Goal: Information Seeking & Learning: Learn about a topic

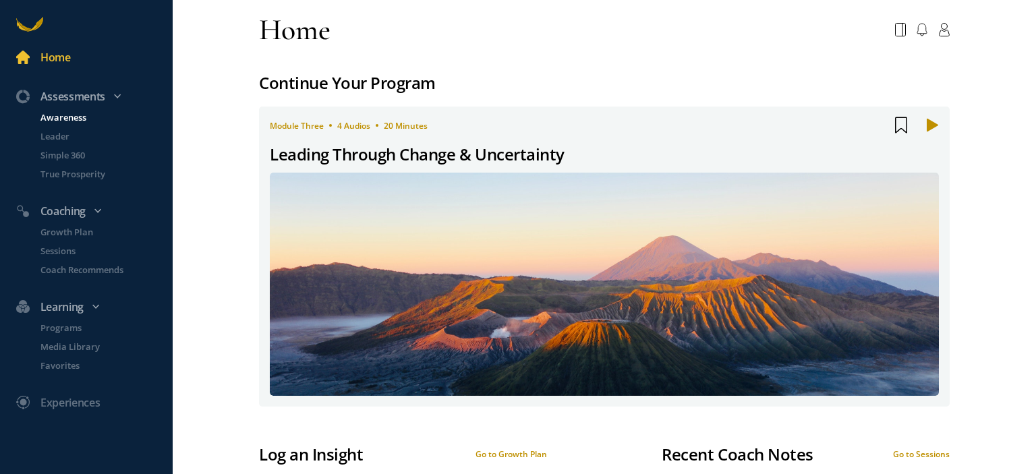
click at [76, 120] on p "Awareness" at bounding box center [104, 117] width 129 height 13
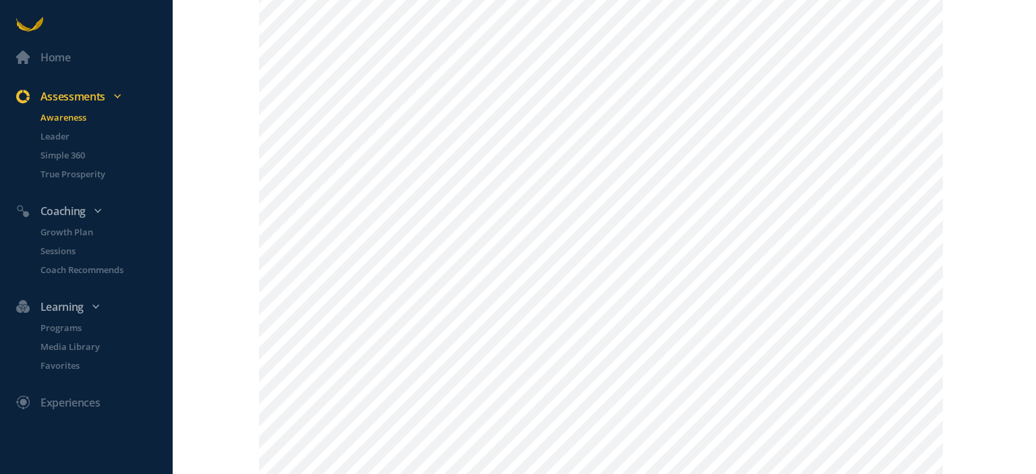
scroll to position [742, 0]
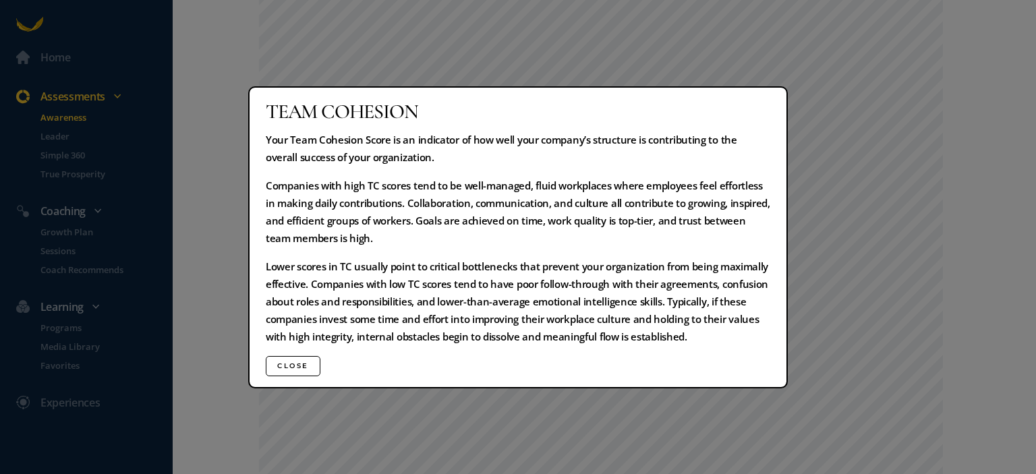
click at [297, 366] on button "Close" at bounding box center [293, 366] width 55 height 20
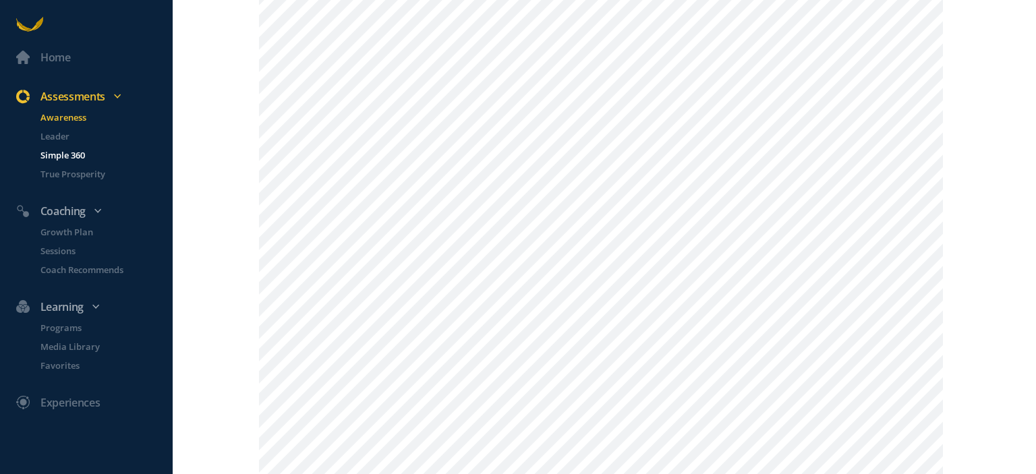
click at [63, 157] on p "Simple 360" at bounding box center [104, 154] width 129 height 13
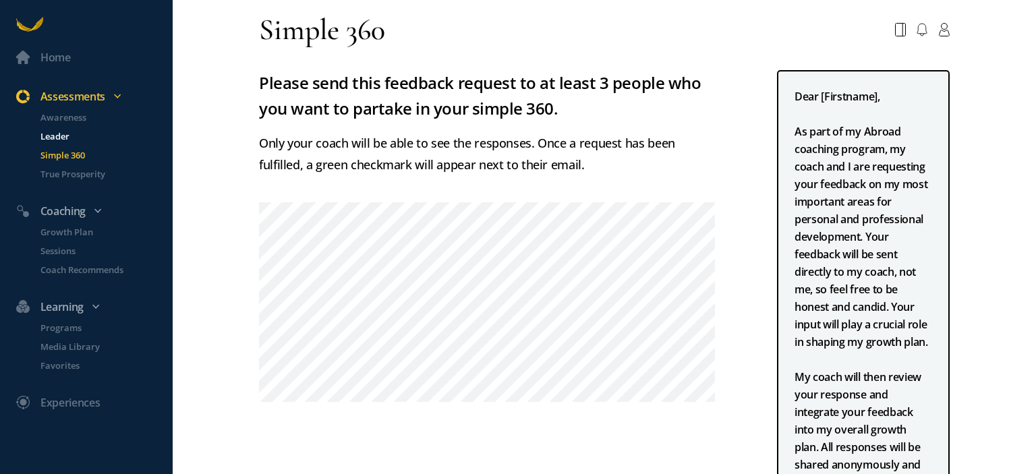
click at [67, 131] on p "Leader" at bounding box center [104, 135] width 129 height 13
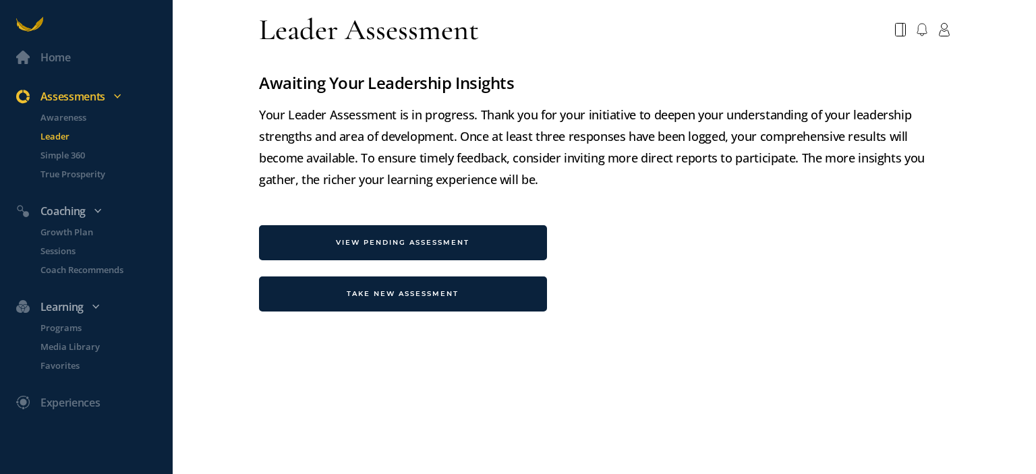
click at [332, 253] on div "VIEW PENDING ASSESSMENT" at bounding box center [403, 242] width 288 height 35
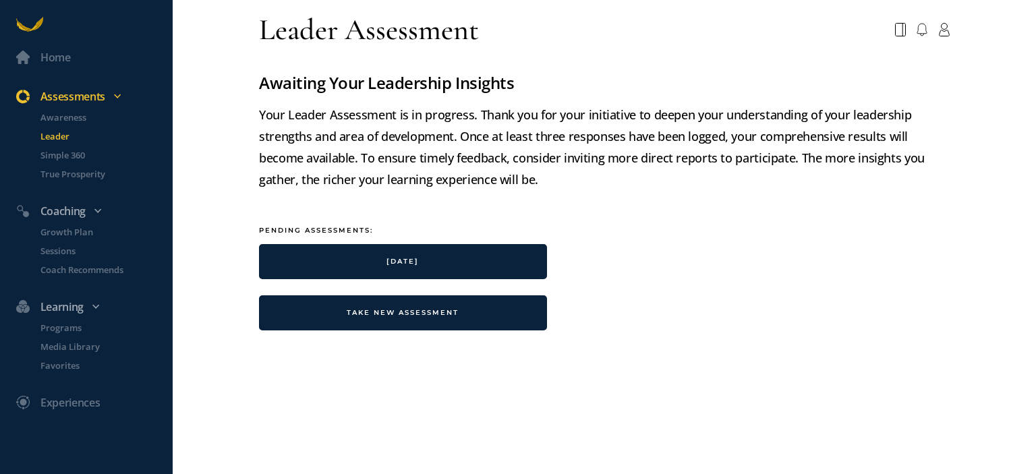
click at [332, 251] on div "[DATE]" at bounding box center [403, 261] width 288 height 35
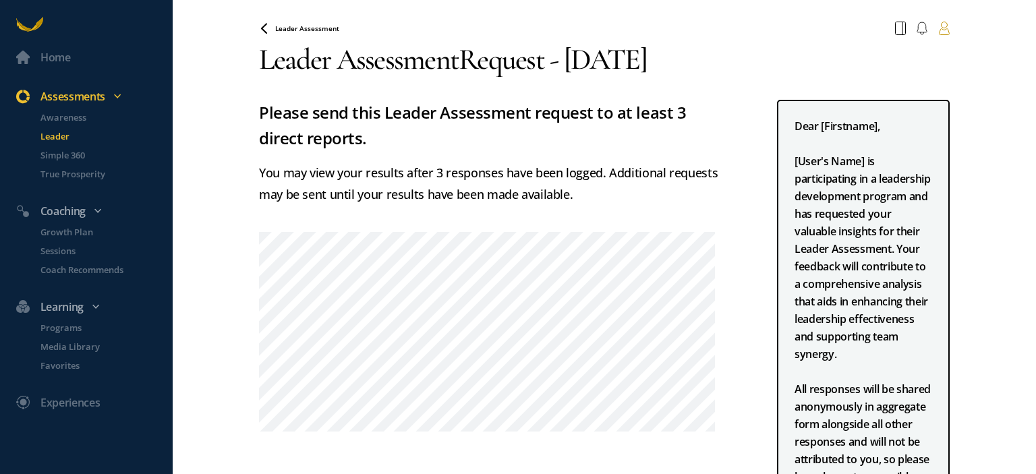
click at [938, 31] on icon at bounding box center [943, 28] width 11 height 13
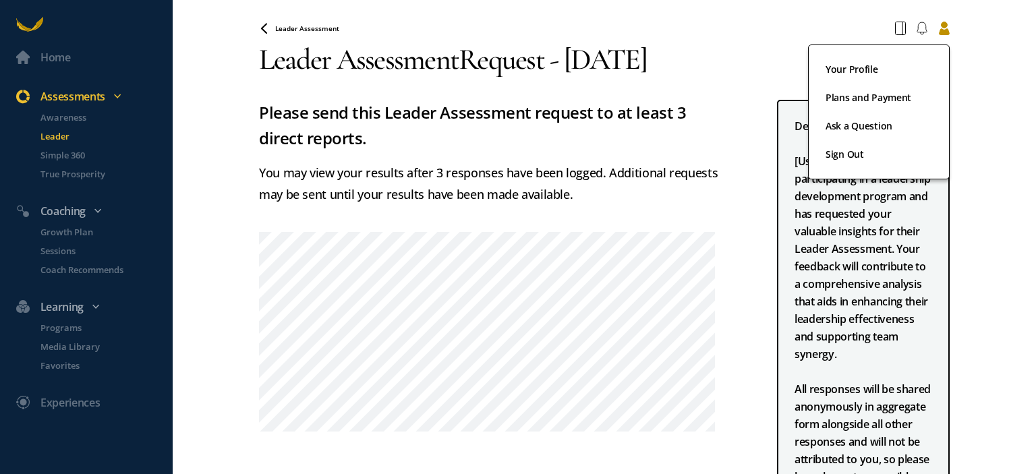
click at [858, 20] on div "Leader Assessment Your Profile Plans and Payment Ask a Question Sign Out" at bounding box center [604, 28] width 707 height 24
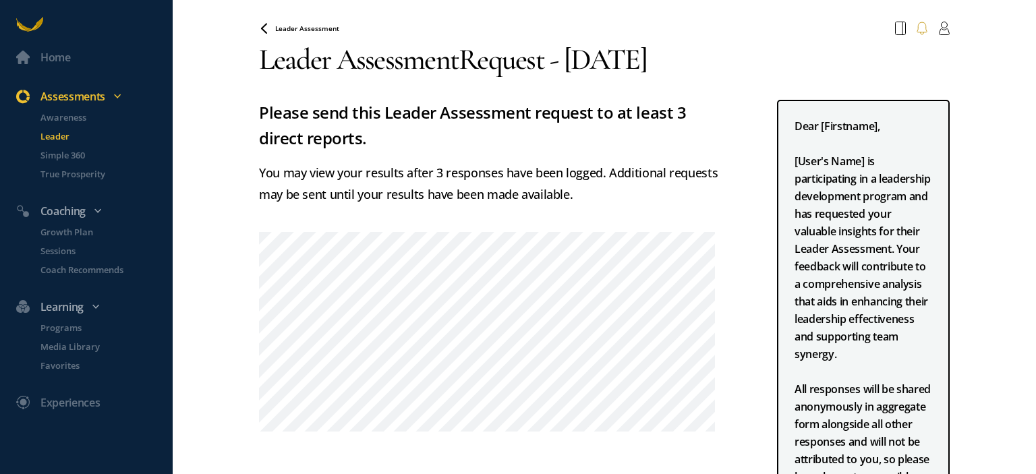
click at [916, 27] on icon at bounding box center [921, 28] width 11 height 13
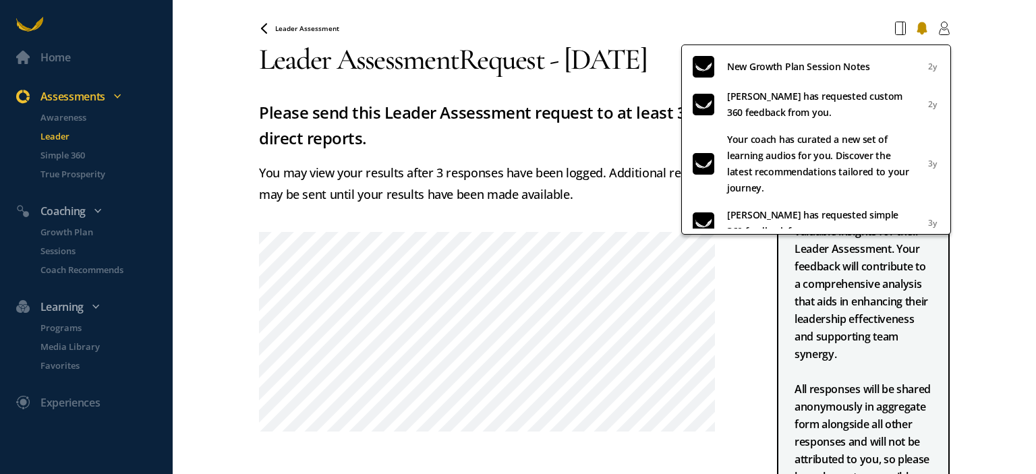
click at [949, 27] on div "Home Assessments Awareness Leader Simple 360 True Prosperity Coaching Growth Pl…" at bounding box center [518, 237] width 1036 height 474
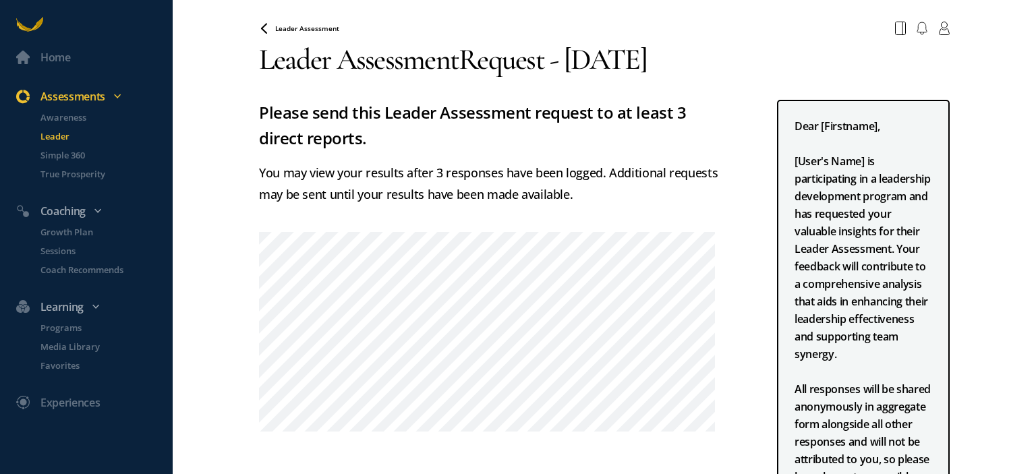
click at [430, 61] on h3 "Leader Assessment Request - [DATE]" at bounding box center [604, 59] width 691 height 38
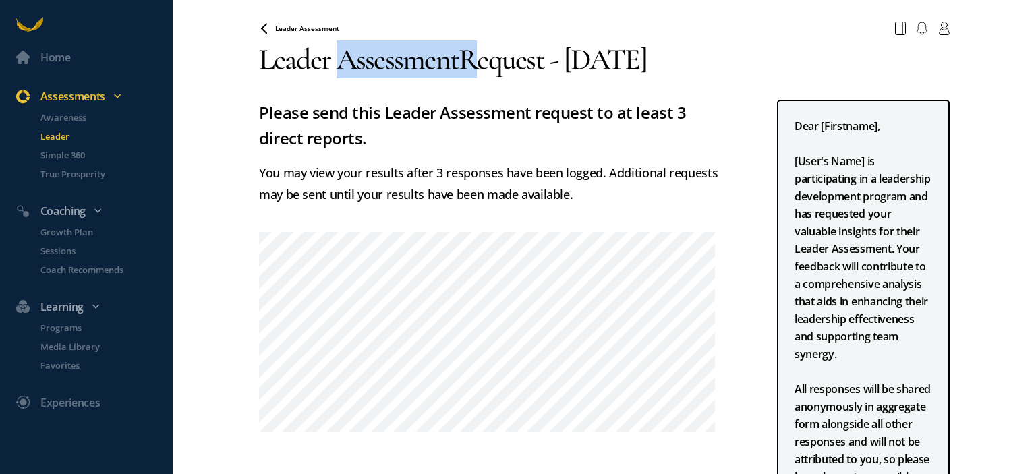
click at [430, 61] on h3 "Leader Assessment Request - [DATE]" at bounding box center [604, 59] width 691 height 38
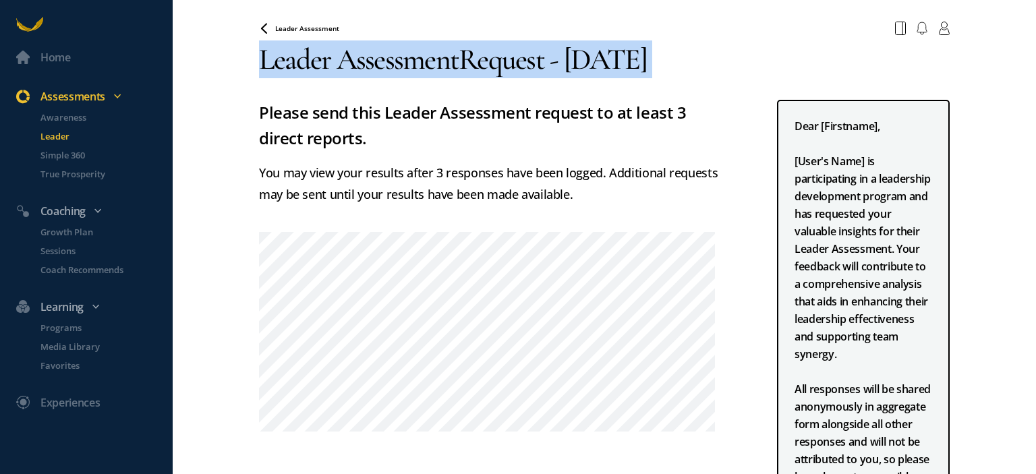
click at [430, 61] on h3 "Leader Assessment Request - [DATE]" at bounding box center [604, 59] width 691 height 38
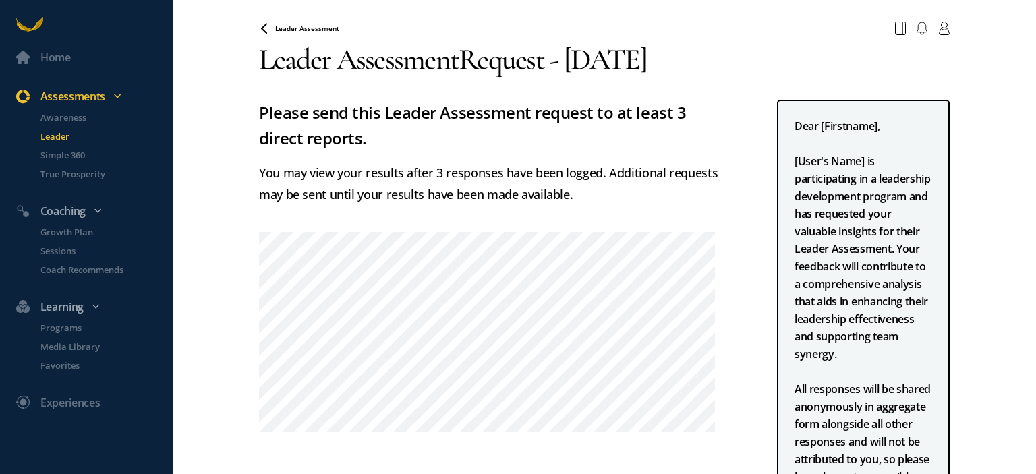
click at [430, 61] on h3 "Leader Assessment Request - [DATE]" at bounding box center [604, 59] width 691 height 38
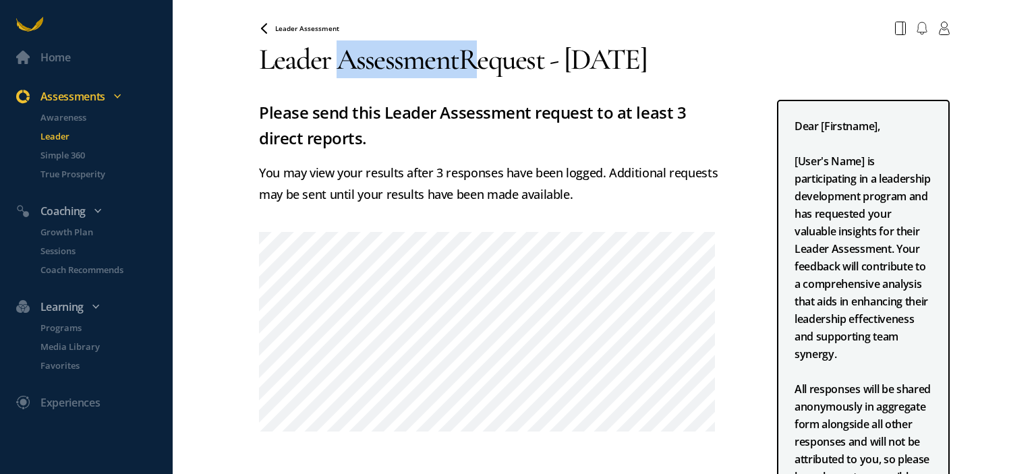
click at [430, 61] on h3 "Leader Assessment Request - [DATE]" at bounding box center [604, 59] width 691 height 38
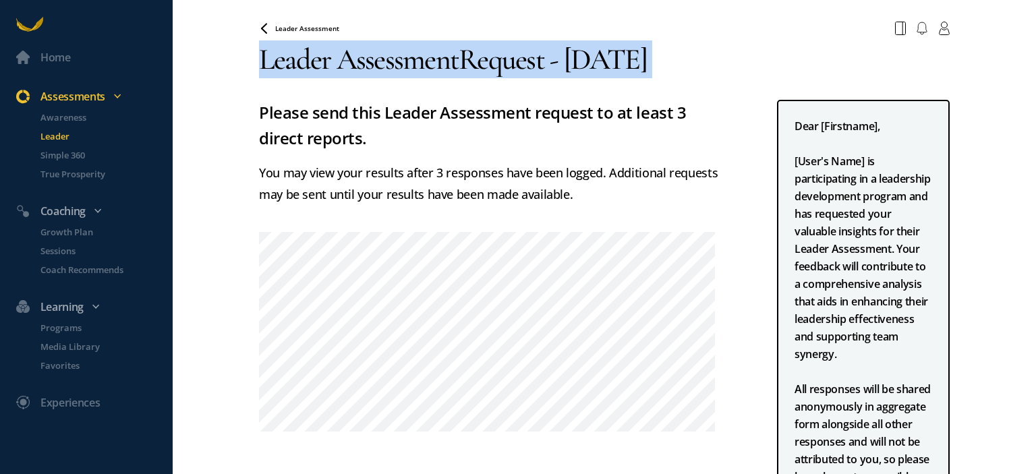
click at [430, 61] on h3 "Leader Assessment Request - [DATE]" at bounding box center [604, 59] width 691 height 38
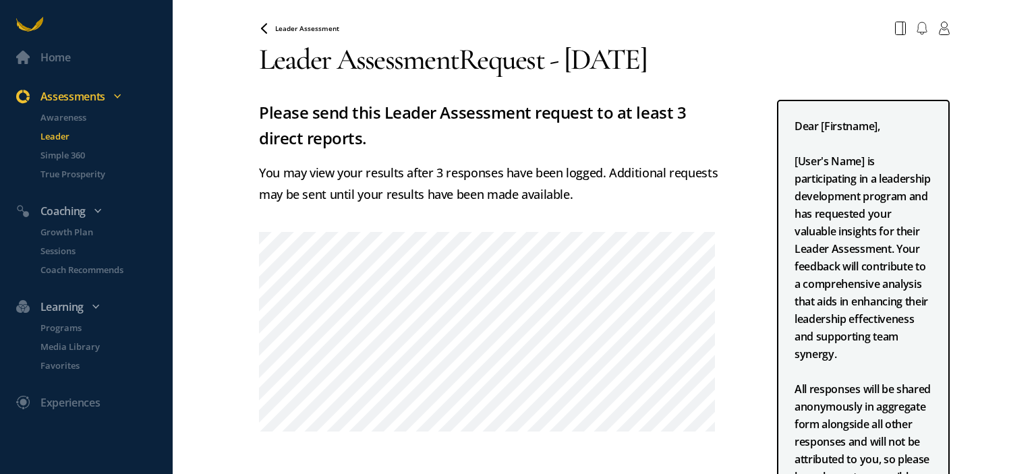
click at [458, 59] on h3 "Leader Assessment Request - [DATE]" at bounding box center [604, 59] width 691 height 38
click at [437, 59] on h3 "Leader Assessment Request - [DATE]" at bounding box center [604, 59] width 691 height 38
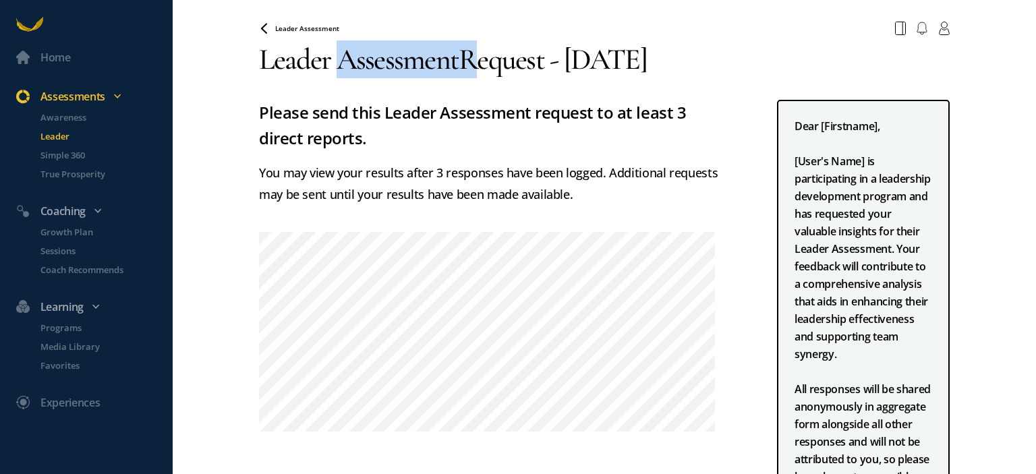
click at [437, 59] on h3 "Leader Assessment Request - [DATE]" at bounding box center [604, 59] width 691 height 38
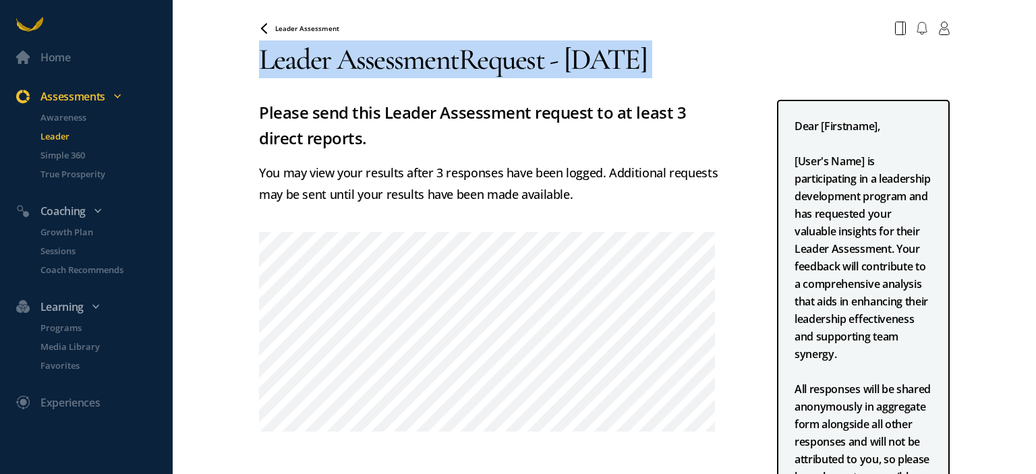
click at [437, 59] on h3 "Leader Assessment Request - [DATE]" at bounding box center [604, 59] width 691 height 38
click at [436, 59] on h3 "Leader Assessment Request - [DATE]" at bounding box center [604, 59] width 691 height 38
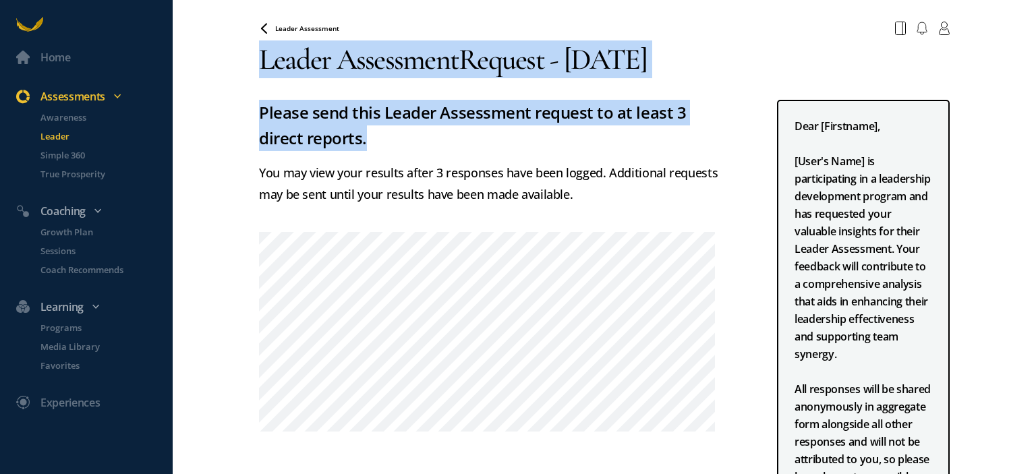
drag, startPoint x: 260, startPoint y: 59, endPoint x: 373, endPoint y: 141, distance: 139.6
click at [373, 141] on section "Leader Assessment New Growth Plan Session Notes 2y [PERSON_NAME] has requested …" at bounding box center [604, 391] width 691 height 750
click at [442, 139] on h3 "Please send this Leader Assessment request to at least 3 direct reports." at bounding box center [489, 125] width 461 height 51
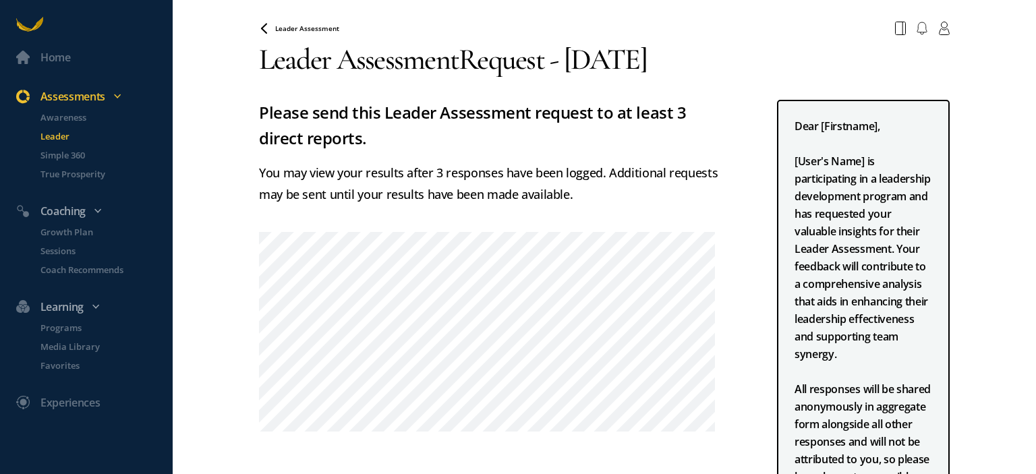
click at [427, 72] on h3 "Leader Assessment Request - [DATE]" at bounding box center [604, 59] width 691 height 38
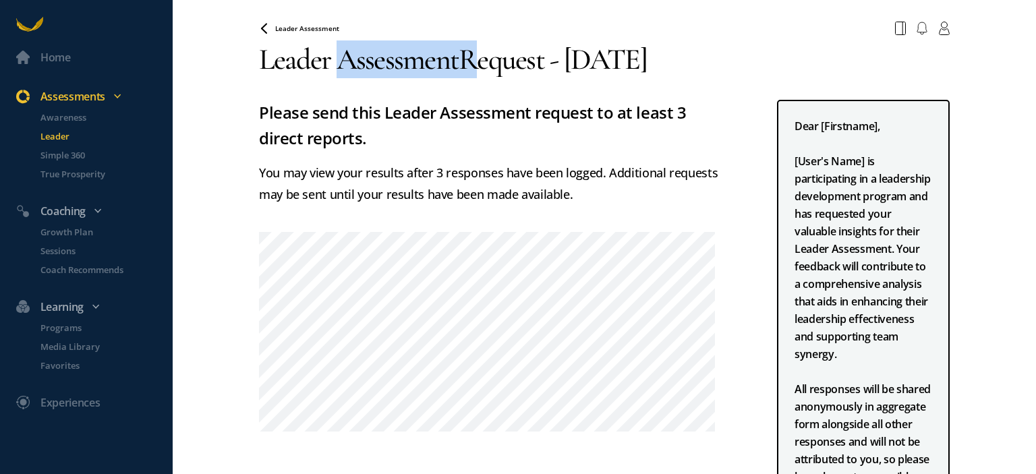
click at [427, 72] on h3 "Leader Assessment Request - [DATE]" at bounding box center [604, 59] width 691 height 38
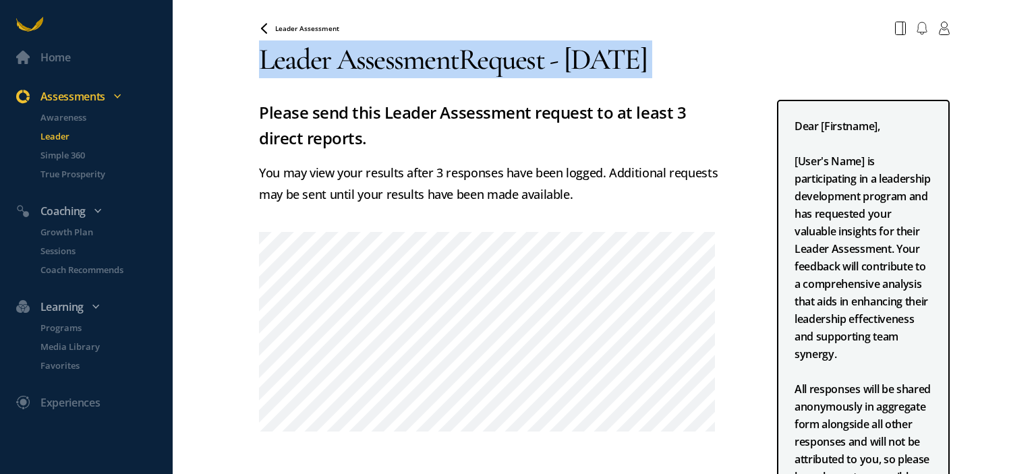
click at [427, 72] on h3 "Leader Assessment Request - [DATE]" at bounding box center [604, 59] width 691 height 38
click at [426, 72] on h3 "Leader Assessment Request - [DATE]" at bounding box center [604, 59] width 691 height 38
click at [421, 67] on h3 "Leader Assessment Request - [DATE]" at bounding box center [604, 59] width 691 height 38
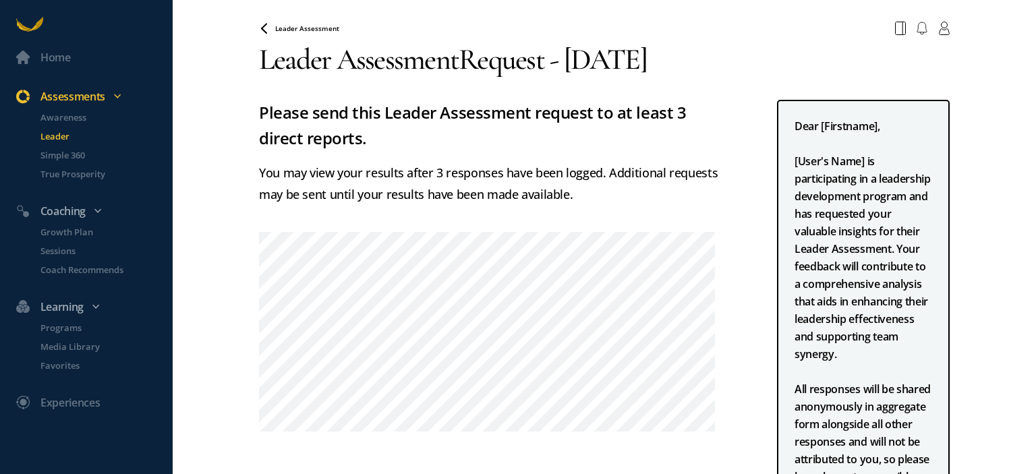
click at [413, 71] on h3 "Leader Assessment Request - [DATE]" at bounding box center [604, 59] width 691 height 38
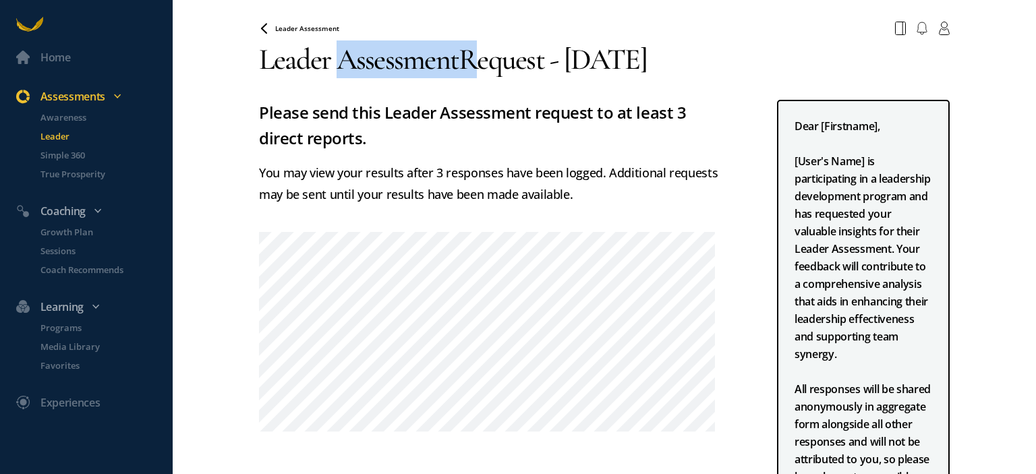
click at [413, 71] on h3 "Leader Assessment Request - [DATE]" at bounding box center [604, 59] width 691 height 38
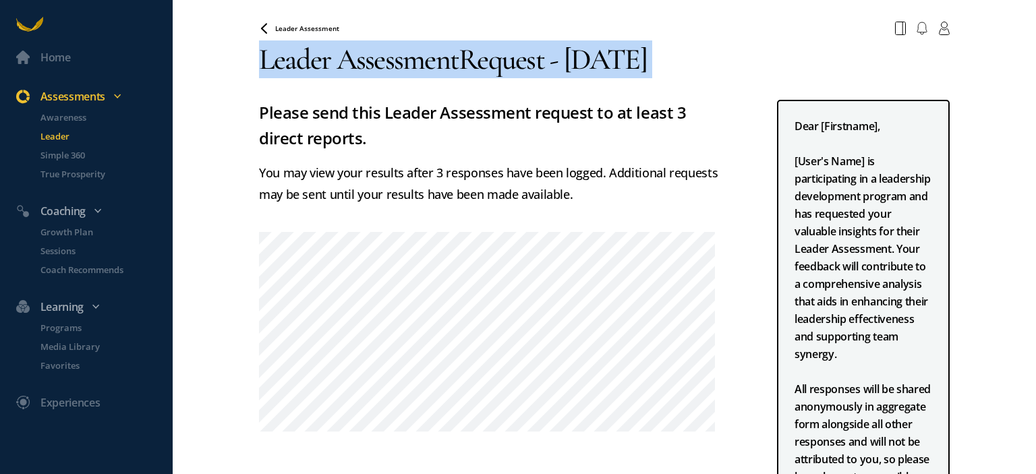
click at [413, 71] on h3 "Leader Assessment Request - [DATE]" at bounding box center [604, 59] width 691 height 38
click at [411, 75] on h3 "Leader Assessment Request - [DATE]" at bounding box center [604, 59] width 691 height 38
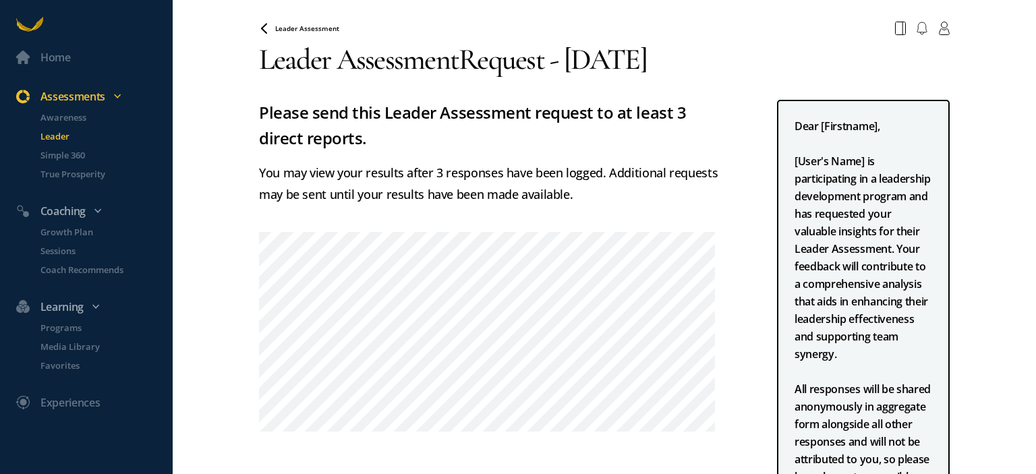
click at [413, 59] on h3 "Leader Assessment Request - [DATE]" at bounding box center [604, 59] width 691 height 38
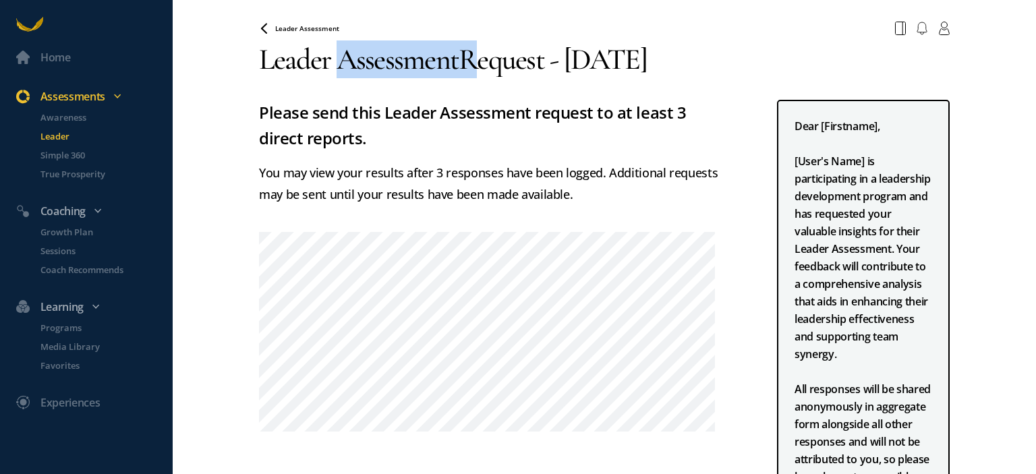
click at [413, 59] on h3 "Leader Assessment Request - [DATE]" at bounding box center [604, 59] width 691 height 38
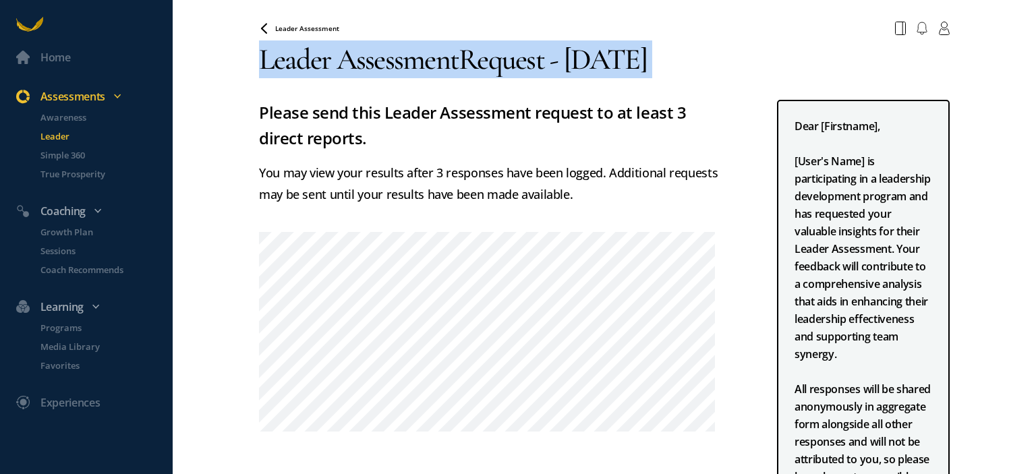
click at [413, 59] on h3 "Leader Assessment Request - [DATE]" at bounding box center [604, 59] width 691 height 38
click at [65, 331] on p "Programs" at bounding box center [104, 327] width 129 height 13
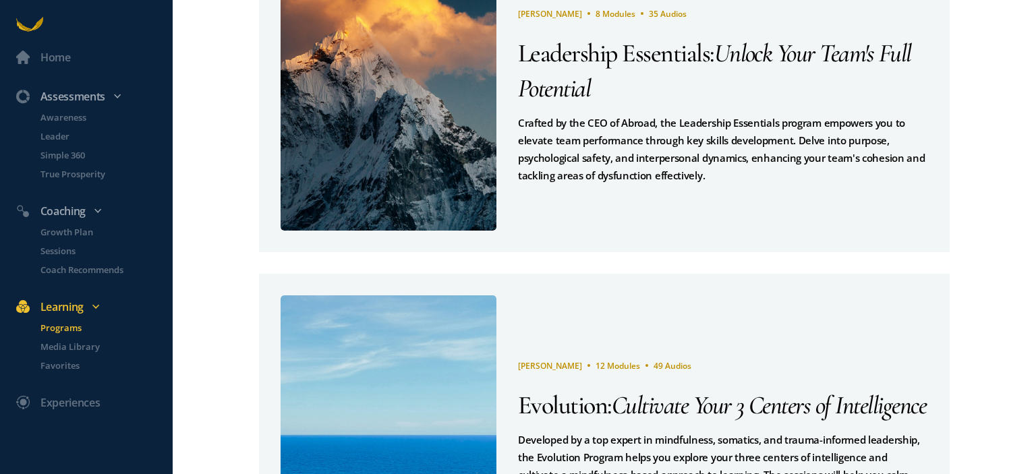
scroll to position [933, 0]
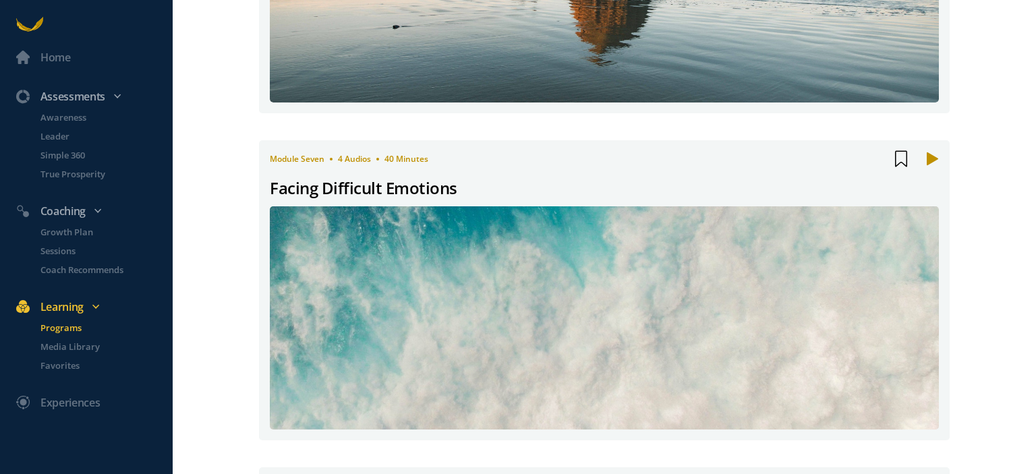
scroll to position [1718, 0]
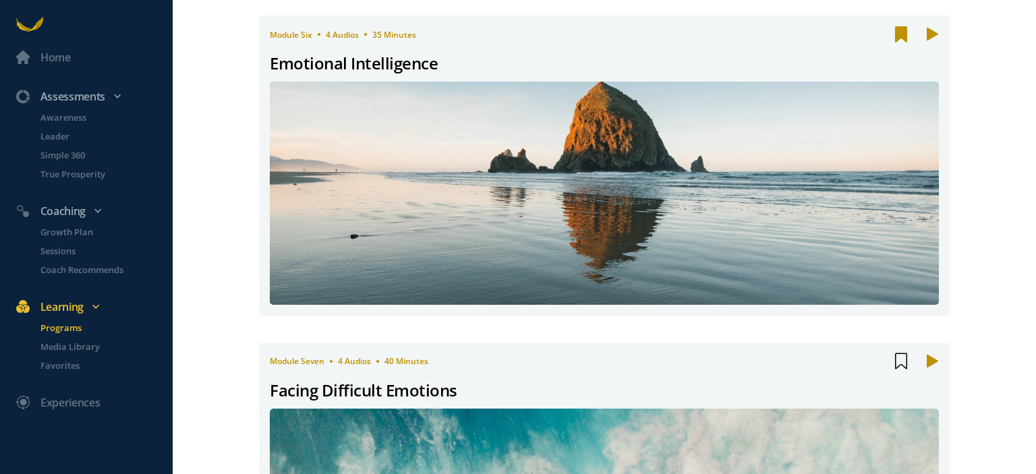
click at [609, 177] on img at bounding box center [604, 193] width 802 height 268
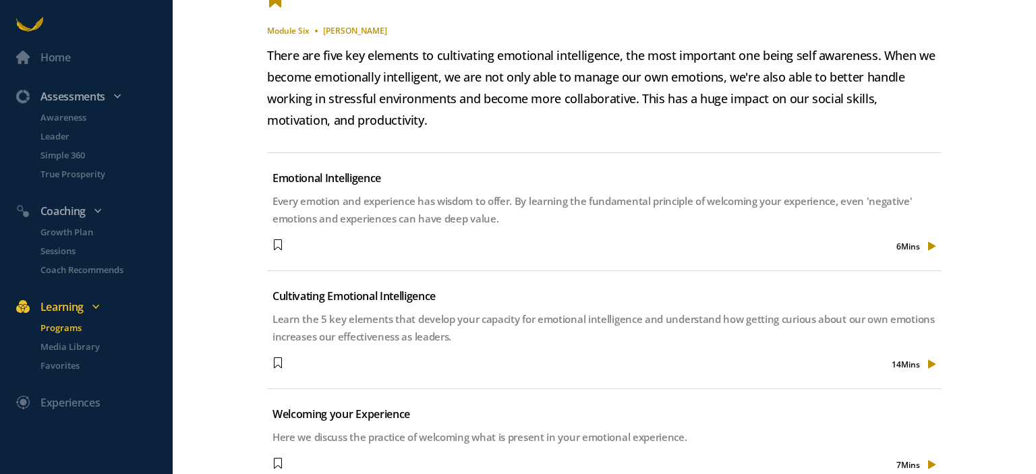
scroll to position [628, 0]
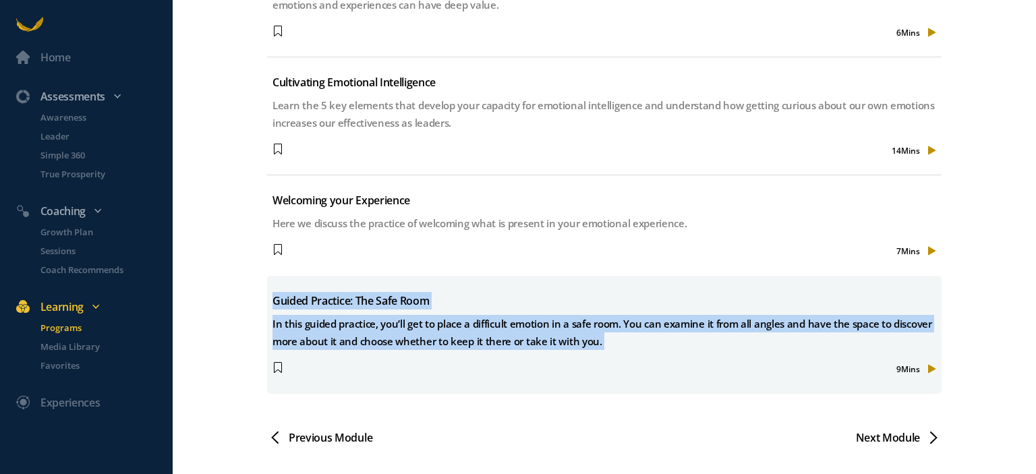
drag, startPoint x: 269, startPoint y: 291, endPoint x: 662, endPoint y: 353, distance: 398.0
click at [662, 353] on div "Guided Practice: The Safe Room In this guided practice, you’ll get to place a d…" at bounding box center [604, 335] width 674 height 118
copy div "Guided Practice: The Safe Room In this guided practice, you’ll get to place a d…"
click at [618, 327] on div "In this guided practice, you’ll get to place a difficult emotion in a safe room…" at bounding box center [604, 332] width 664 height 35
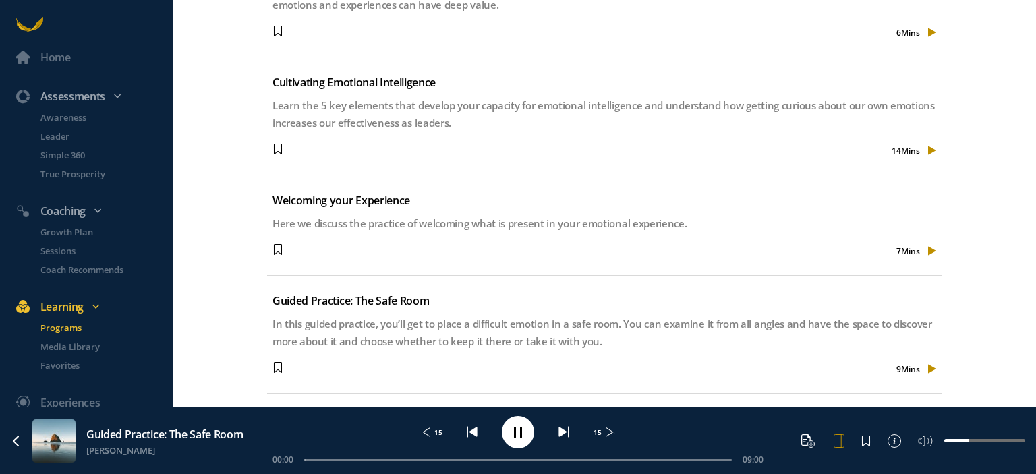
click at [841, 438] on icon at bounding box center [838, 440] width 11 height 13
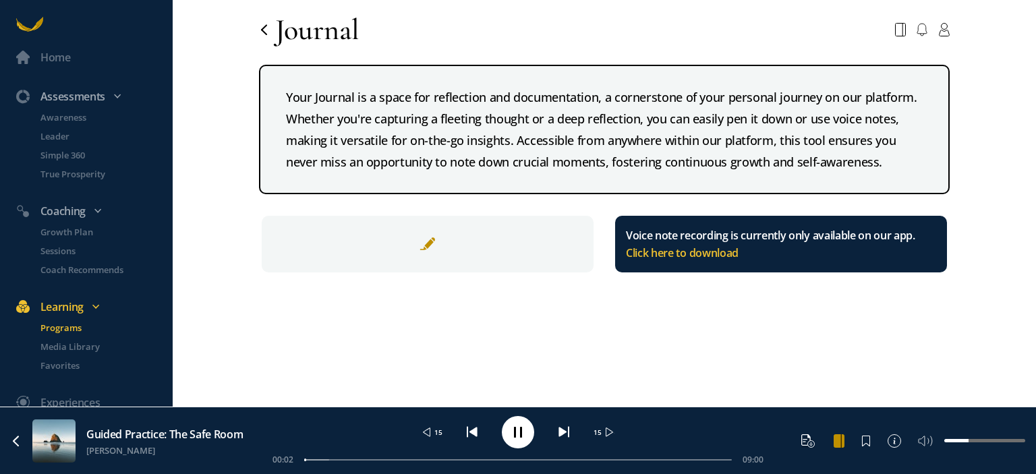
click at [843, 445] on icon at bounding box center [839, 440] width 10 height 13
click at [842, 444] on icon at bounding box center [839, 440] width 10 height 13
click at [534, 254] on div at bounding box center [428, 244] width 332 height 57
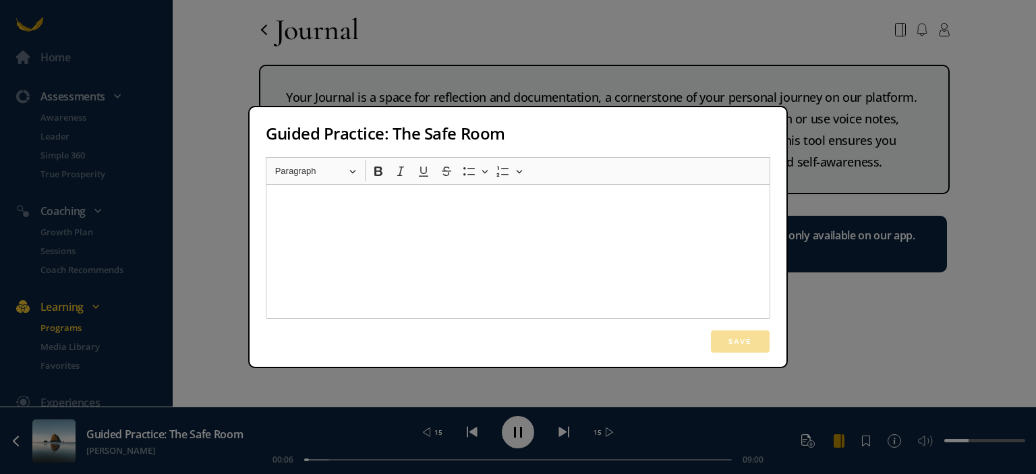
click at [435, 229] on div "Rich Text Editor, main" at bounding box center [518, 251] width 504 height 135
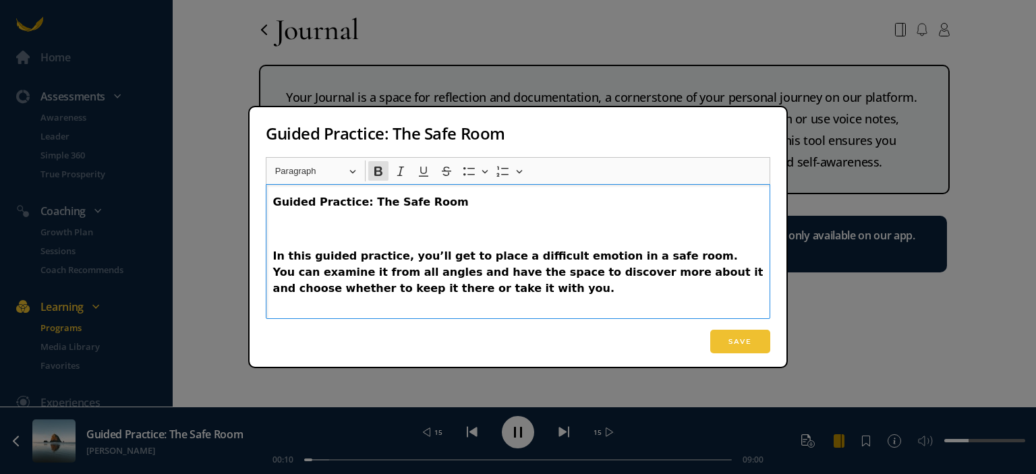
click at [436, 239] on div "Guided Practice: The Safe Room In this guided practice, you’ll get to place a d…" at bounding box center [518, 251] width 504 height 135
click at [450, 236] on p "Rich Text Editor, main" at bounding box center [518, 229] width 490 height 16
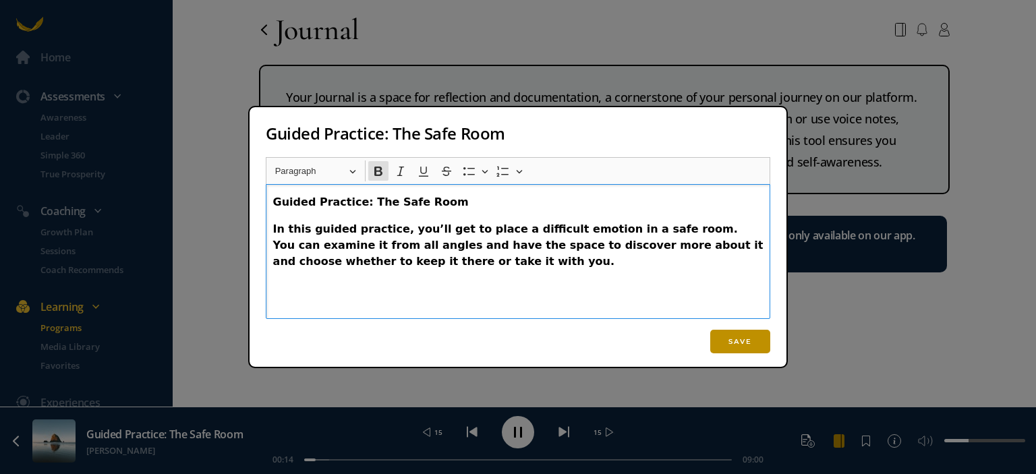
click at [728, 333] on button "Save" at bounding box center [740, 342] width 60 height 24
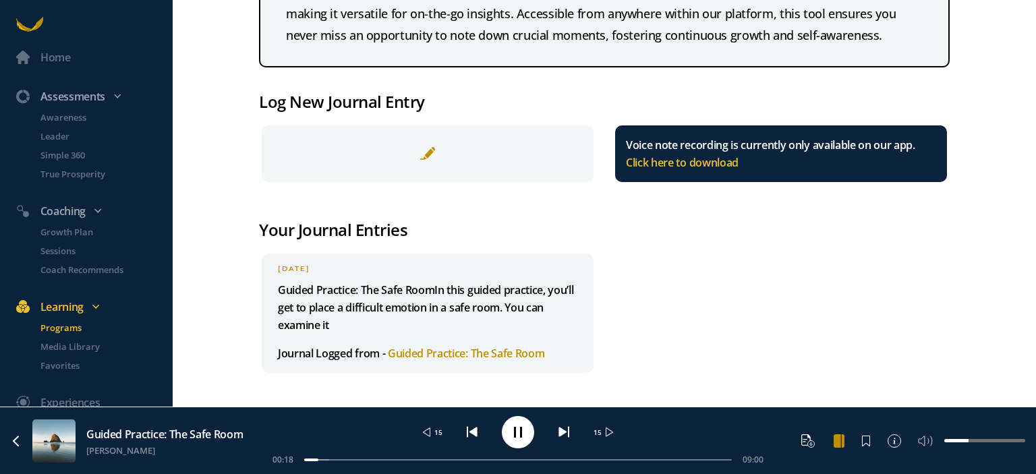
scroll to position [132, 0]
